Goal: Task Accomplishment & Management: Complete application form

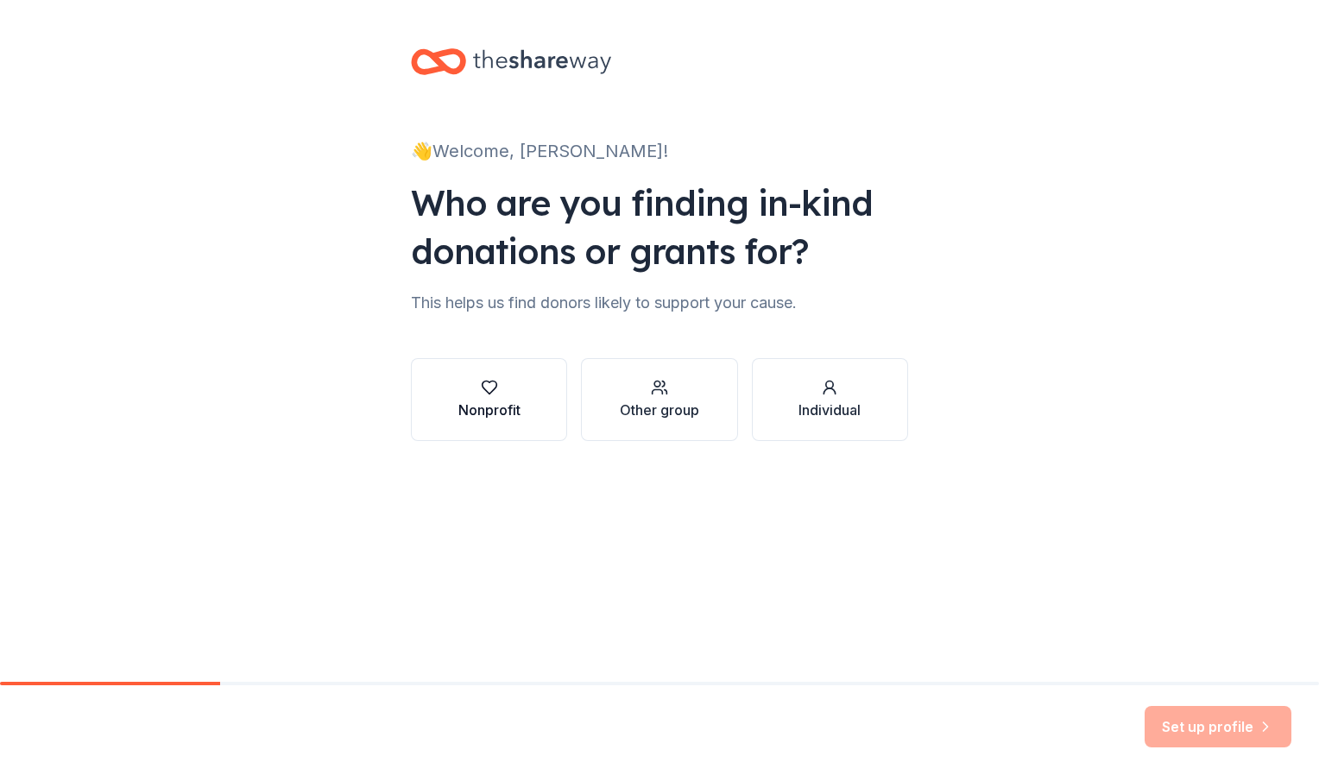
click at [480, 398] on div "Nonprofit" at bounding box center [490, 399] width 62 height 41
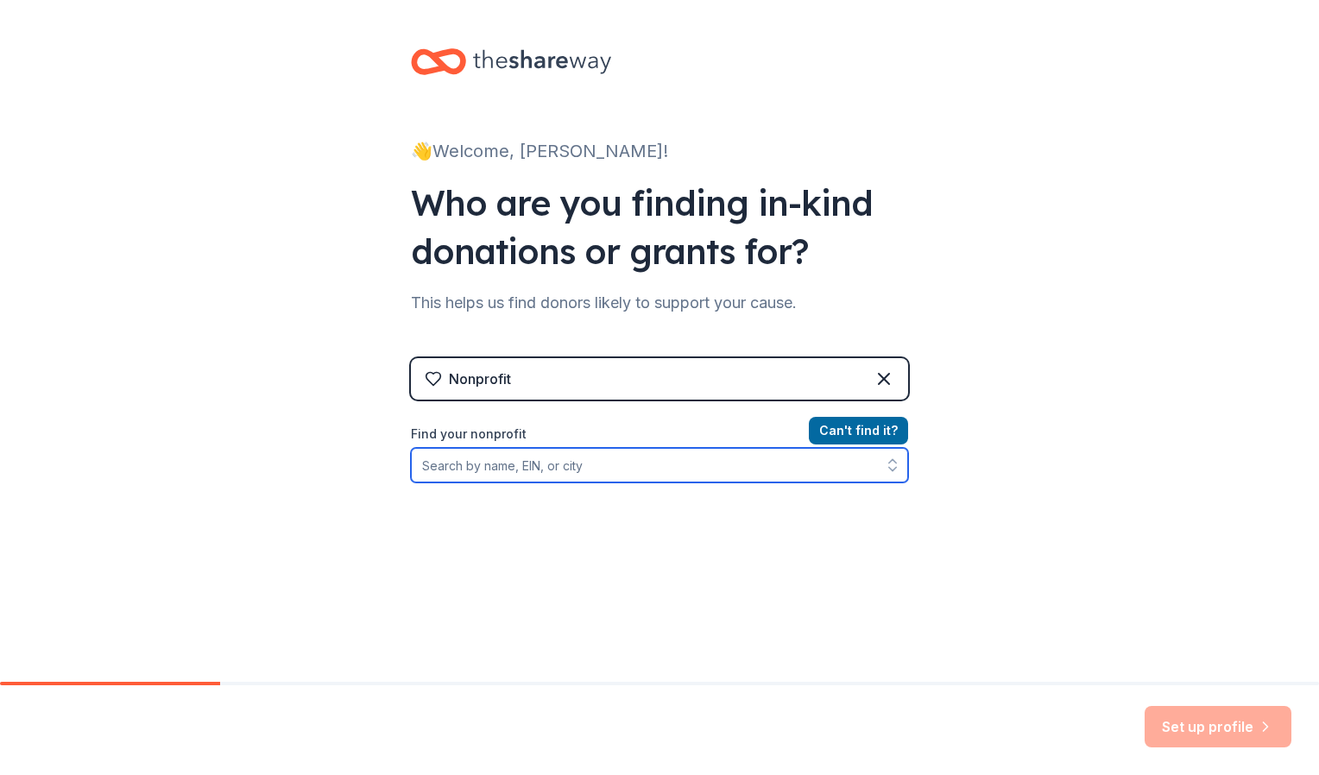
click at [553, 467] on input "Find your nonprofit" at bounding box center [659, 465] width 497 height 35
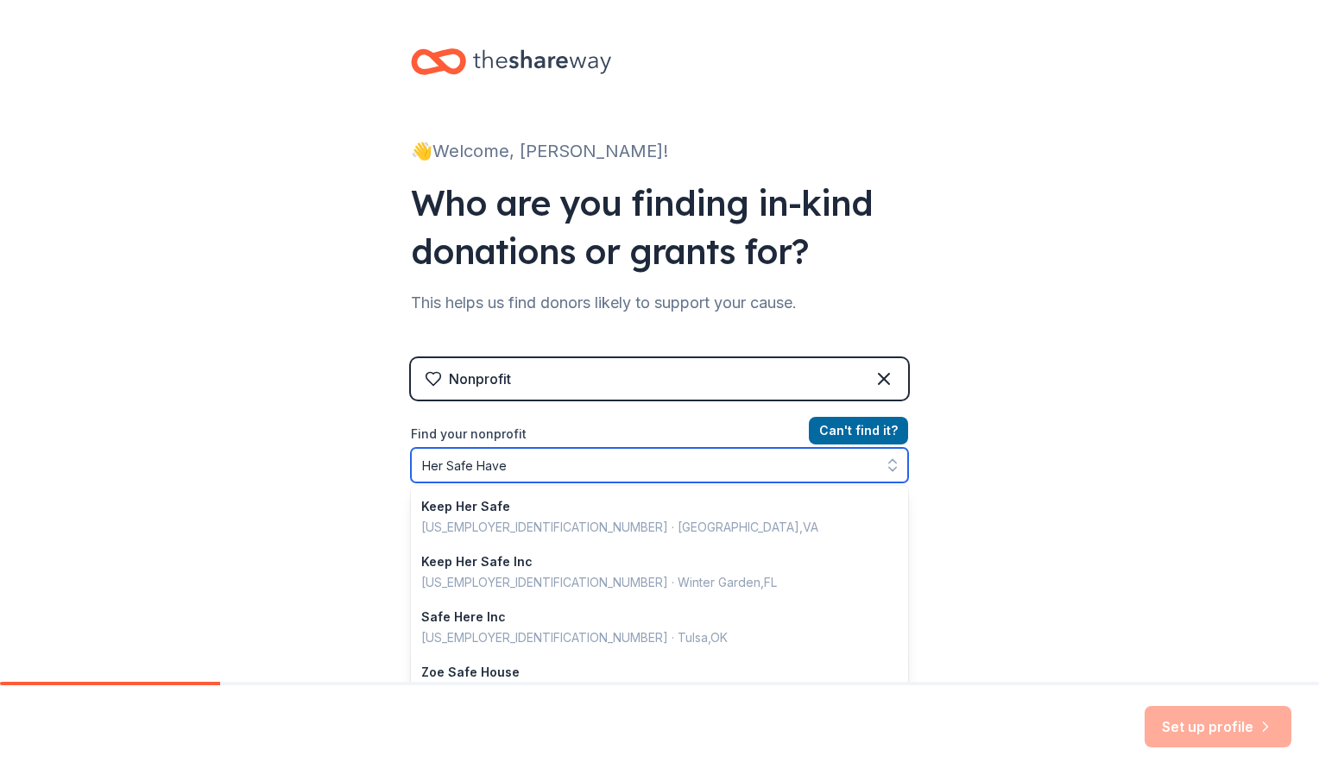
type input "Her Safe Haven"
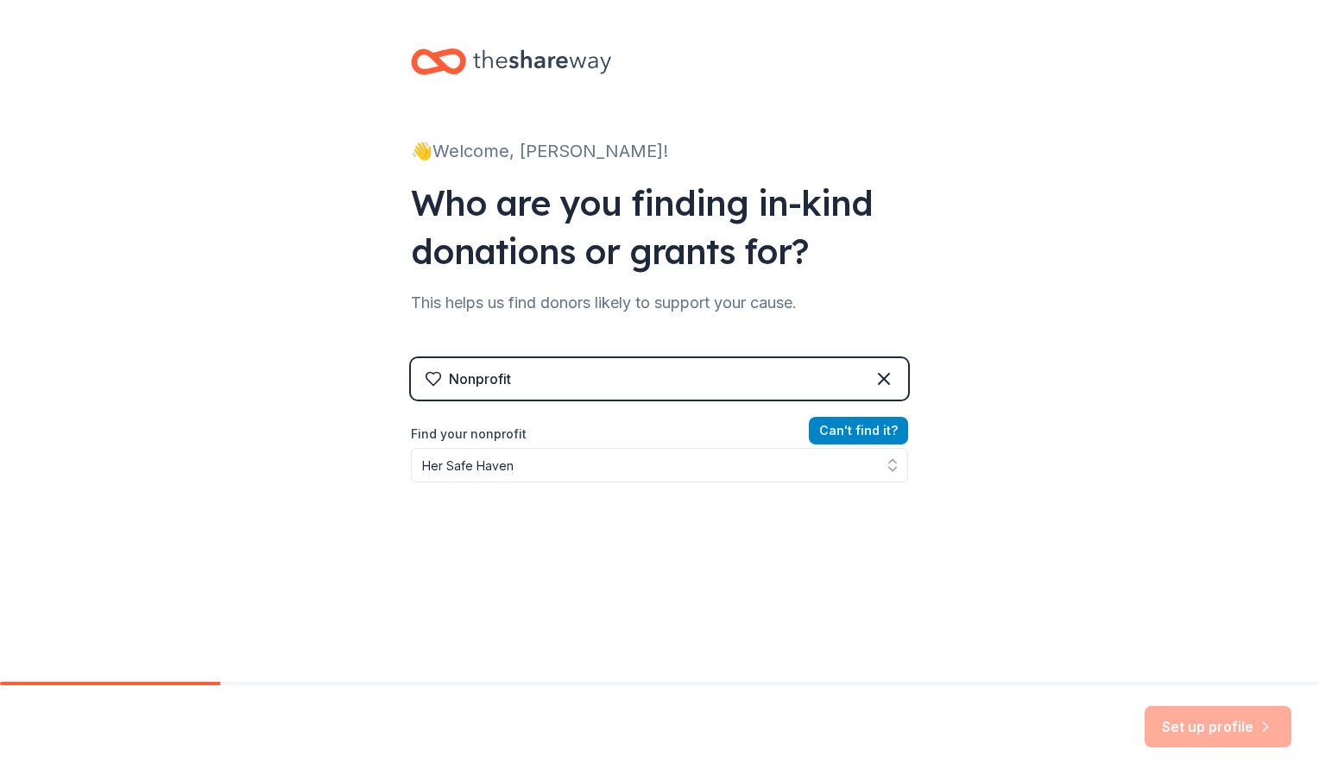
click at [840, 424] on button "Can ' t find it?" at bounding box center [858, 431] width 99 height 28
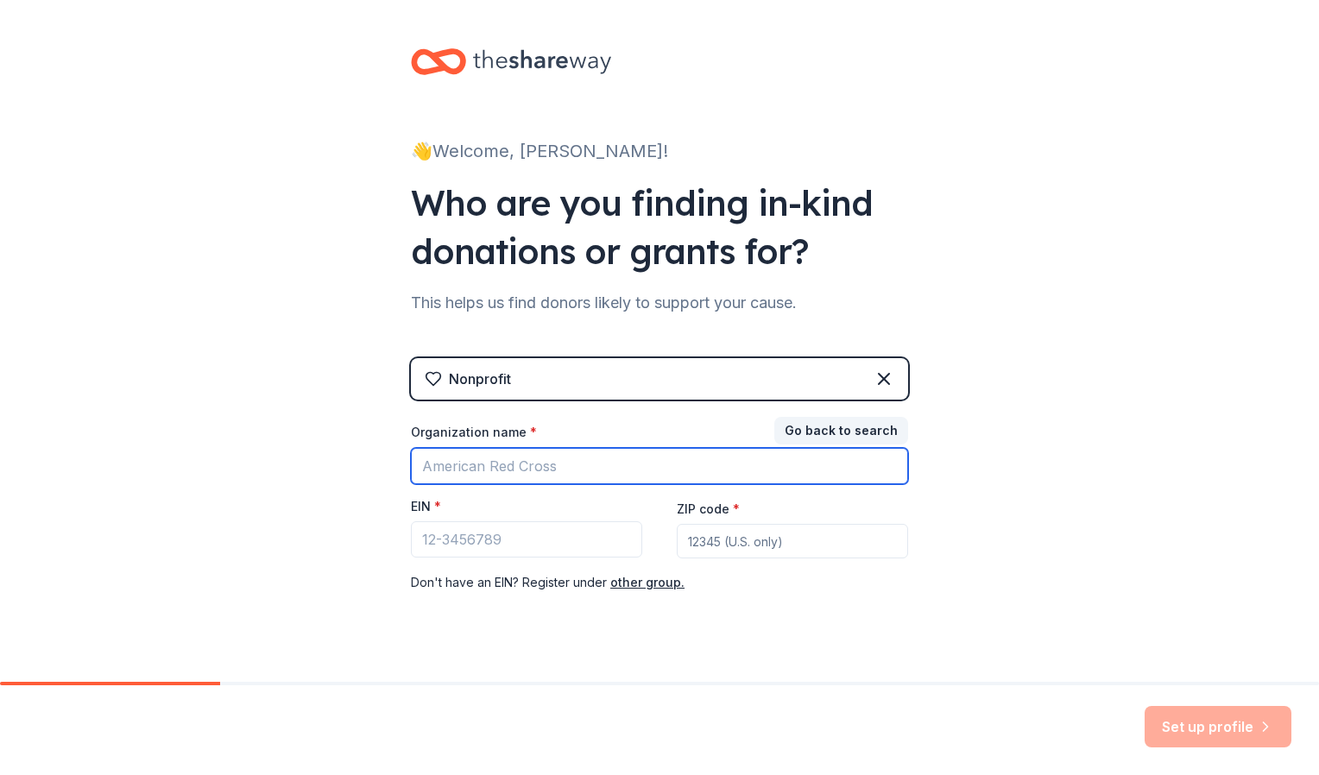
click at [638, 471] on input "Organization name *" at bounding box center [659, 466] width 497 height 36
type input "HerSafeHaven"
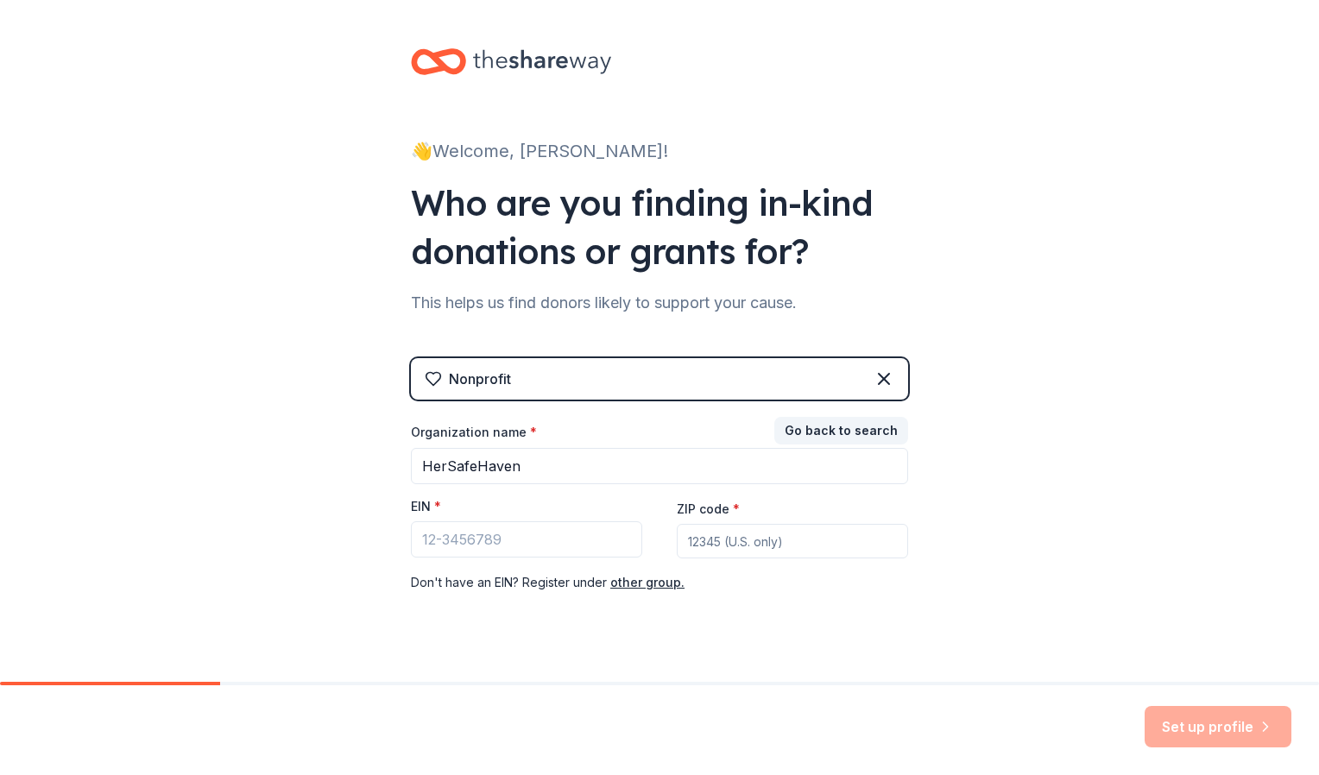
type input "15139"
click at [950, 573] on div "👋 Welcome, [PERSON_NAME]! Who are you finding in-kind donations or grants for? …" at bounding box center [659, 355] width 1319 height 711
click at [1173, 712] on div "Set up profile" at bounding box center [1218, 726] width 147 height 41
click at [1163, 713] on div "Set up profile" at bounding box center [1218, 726] width 147 height 41
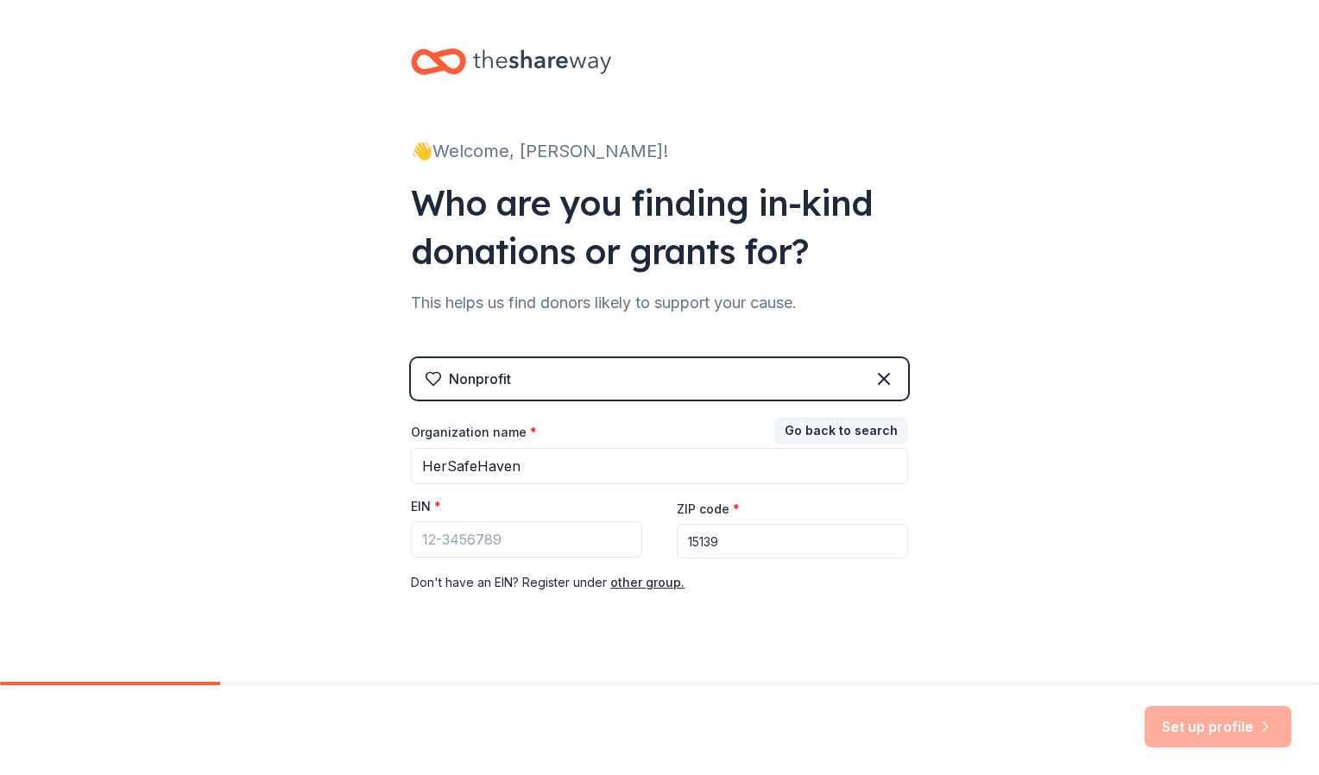
click at [868, 491] on div "Organization name * HerSafeHaven EIN * ZIP code * 15139 Don ' t have an EIN? Re…" at bounding box center [659, 508] width 497 height 169
